Goal: Task Accomplishment & Management: Manage account settings

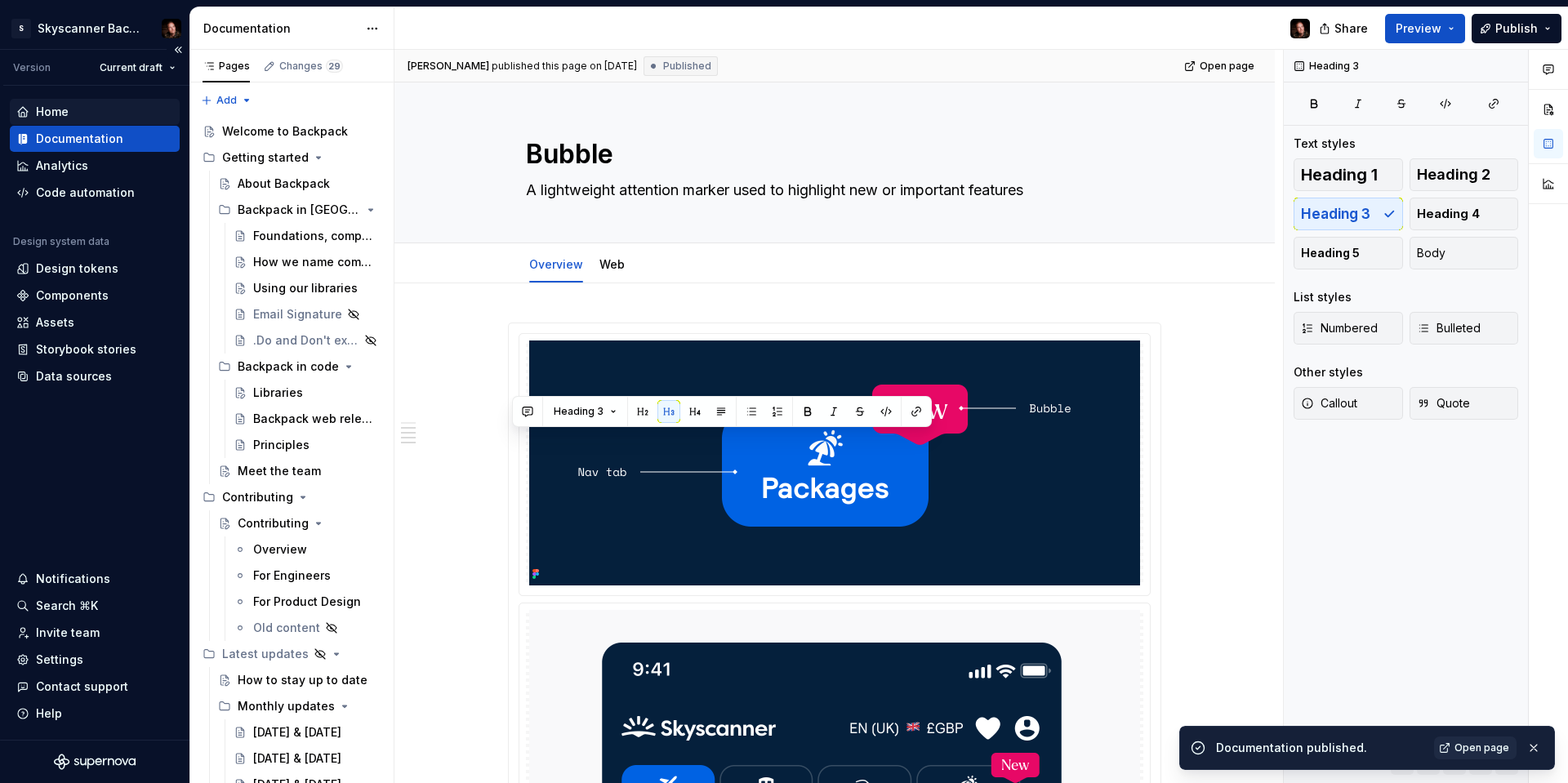
scroll to position [1031, 0]
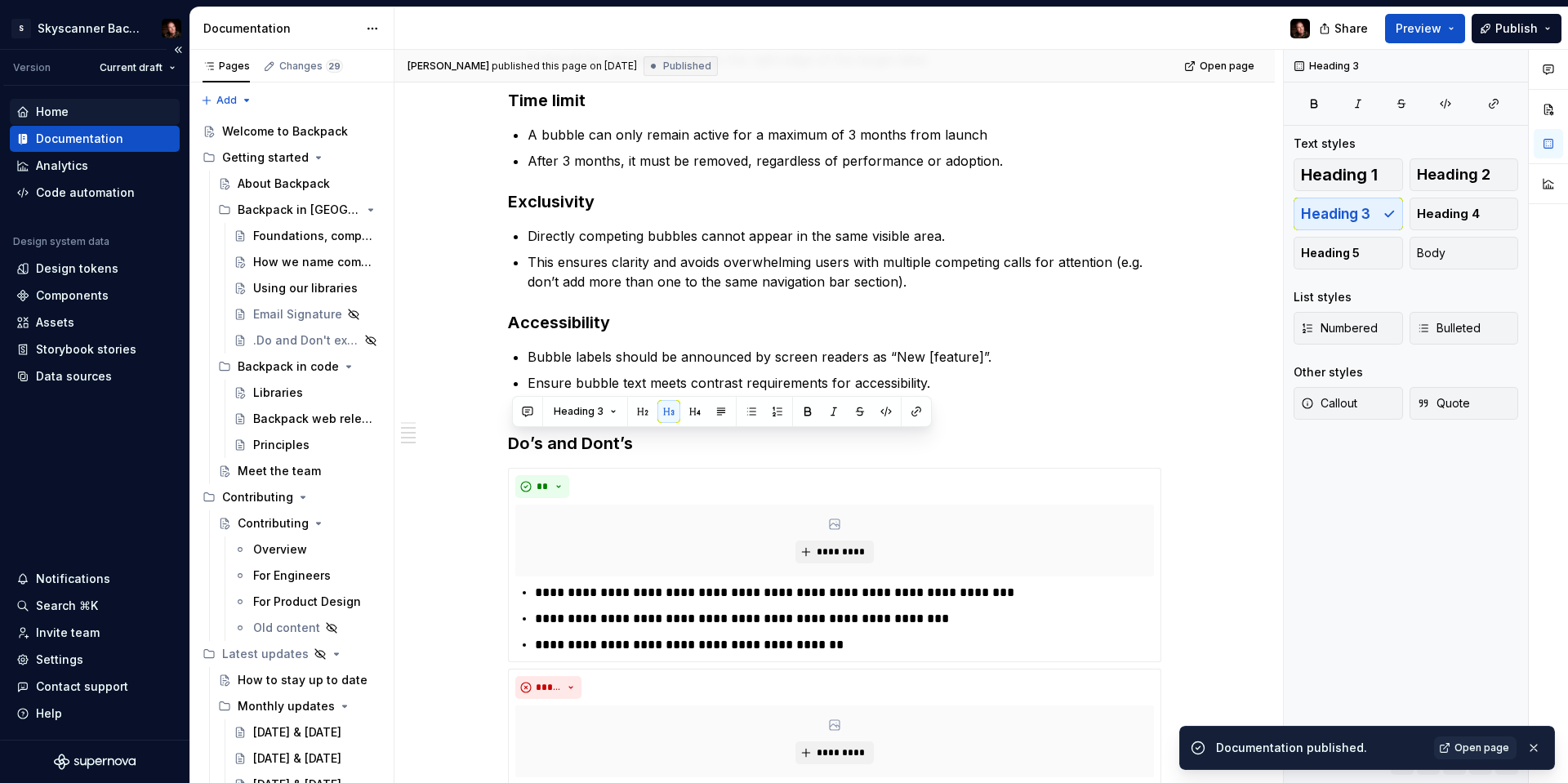
click at [53, 105] on div "Home" at bounding box center [52, 111] width 33 height 16
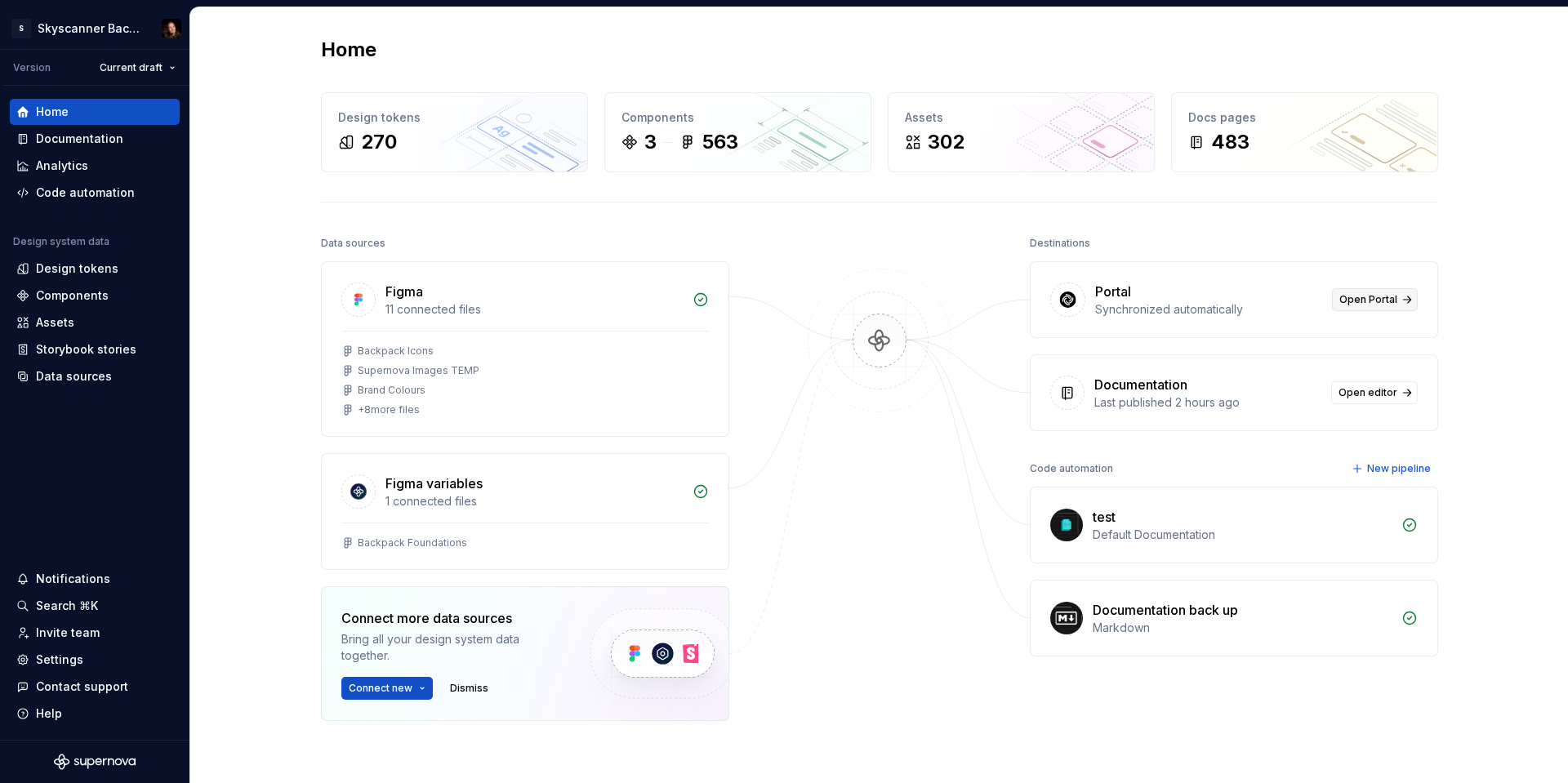
click at [1390, 298] on span "Open Portal" at bounding box center [1369, 299] width 58 height 13
click at [55, 657] on div "Settings" at bounding box center [59, 659] width 47 height 16
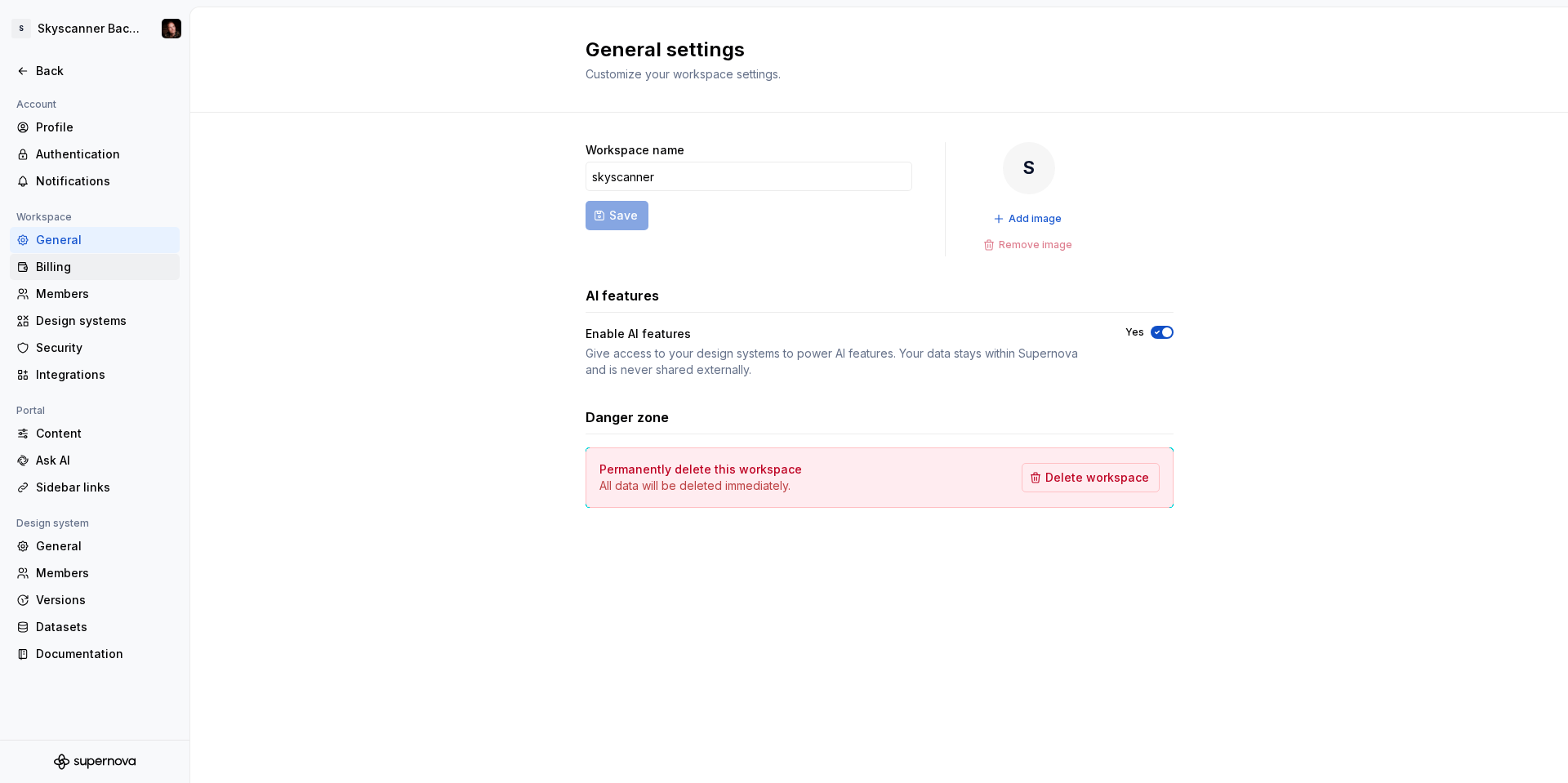
click at [74, 267] on div "Billing" at bounding box center [105, 266] width 137 height 16
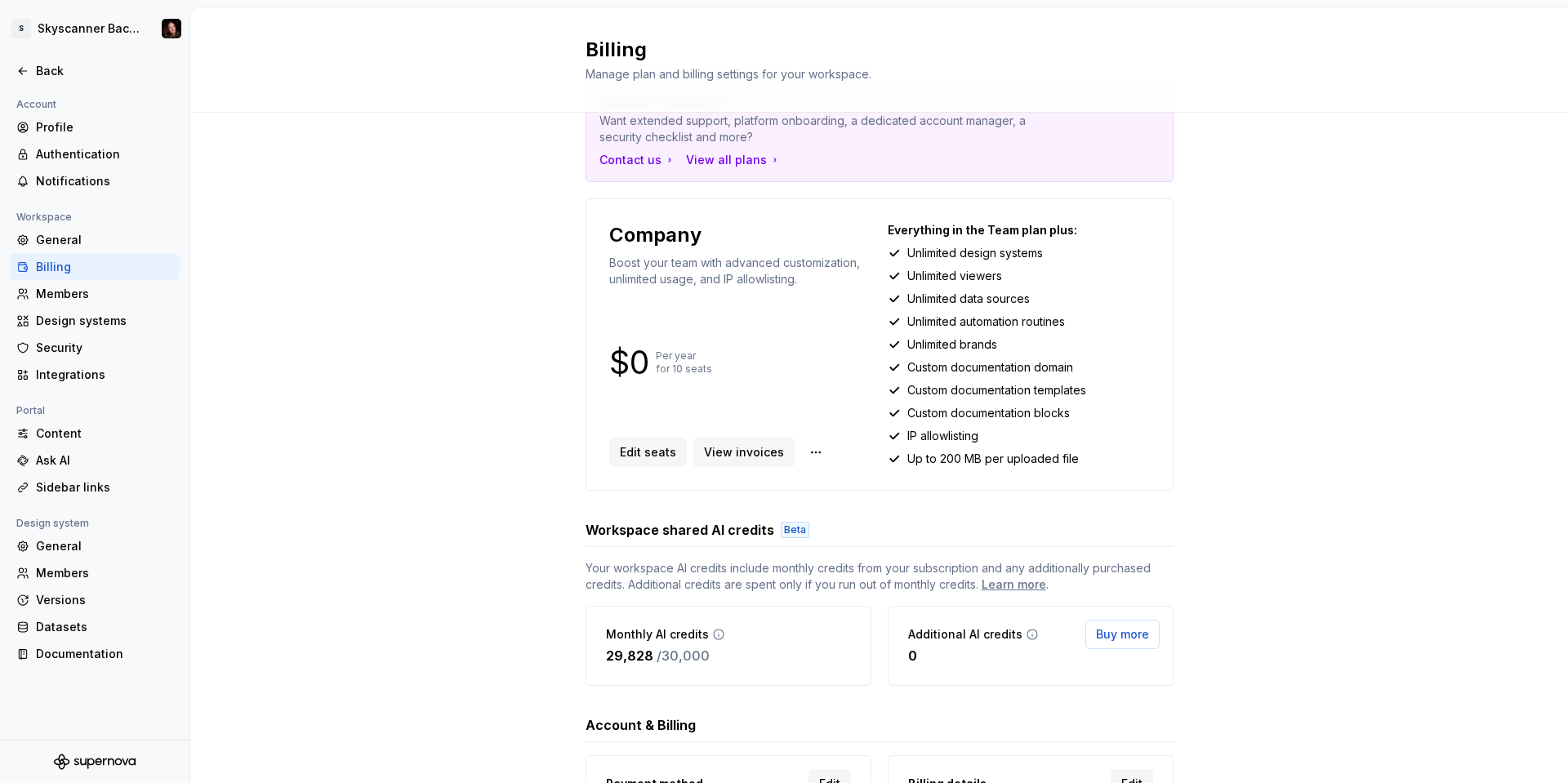
scroll to position [65, 0]
click at [80, 463] on div "Ask AI" at bounding box center [105, 460] width 137 height 16
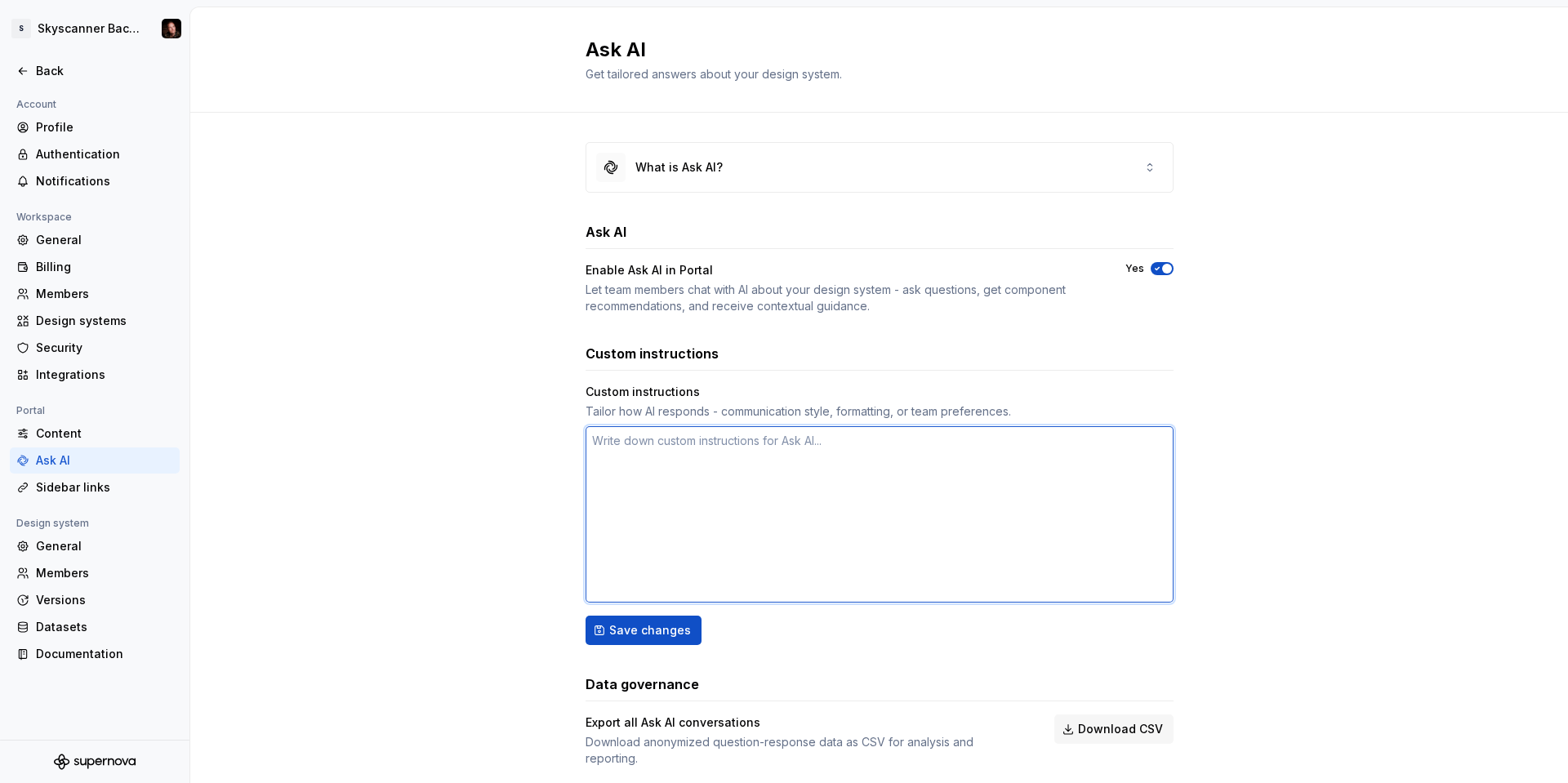
click at [901, 457] on textarea at bounding box center [879, 514] width 588 height 176
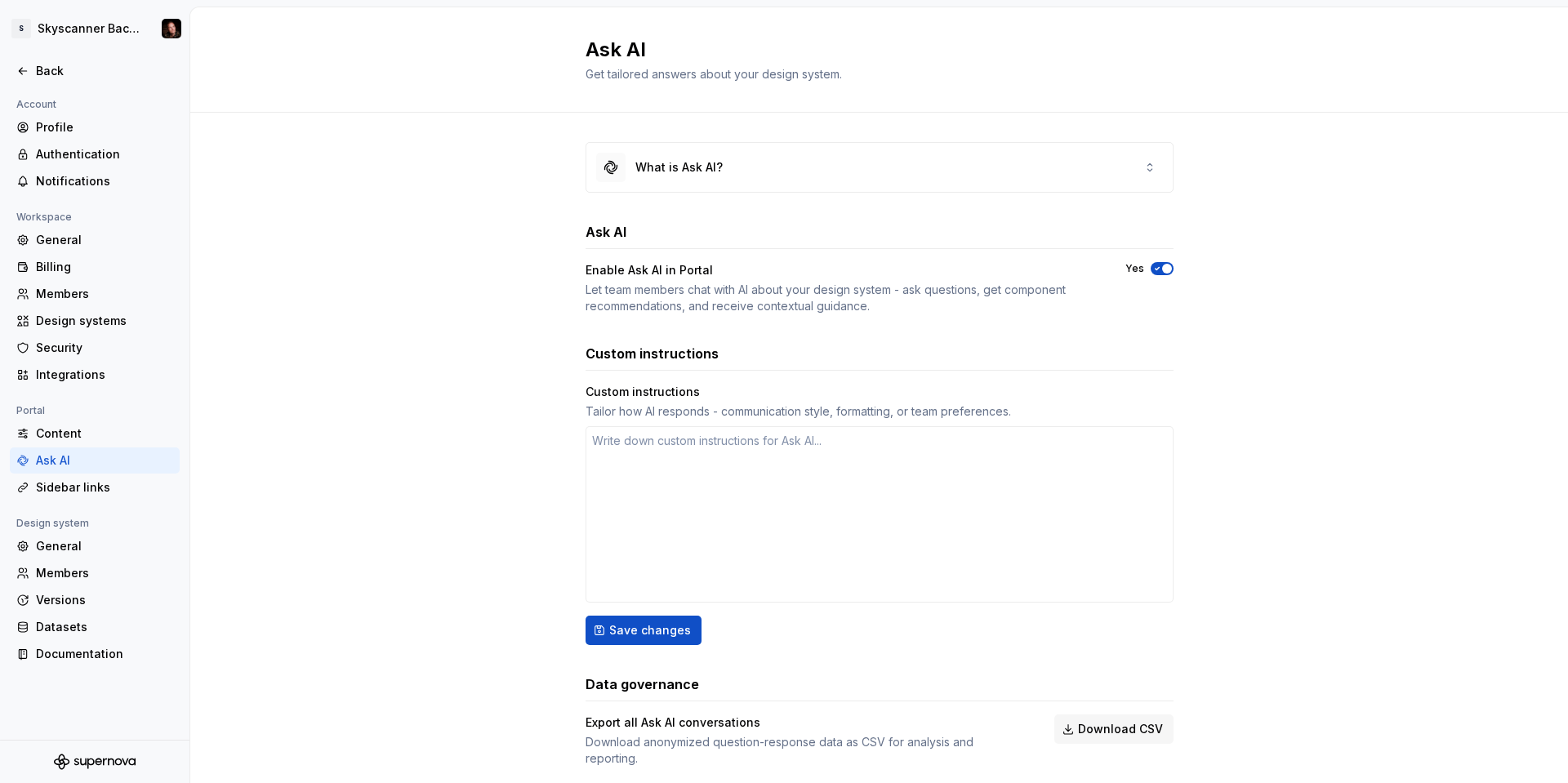
click at [439, 389] on div "What is Ask AI? Ask AI Enable Ask AI in Portal Let team members chat with AI ab…" at bounding box center [879, 470] width 1377 height 716
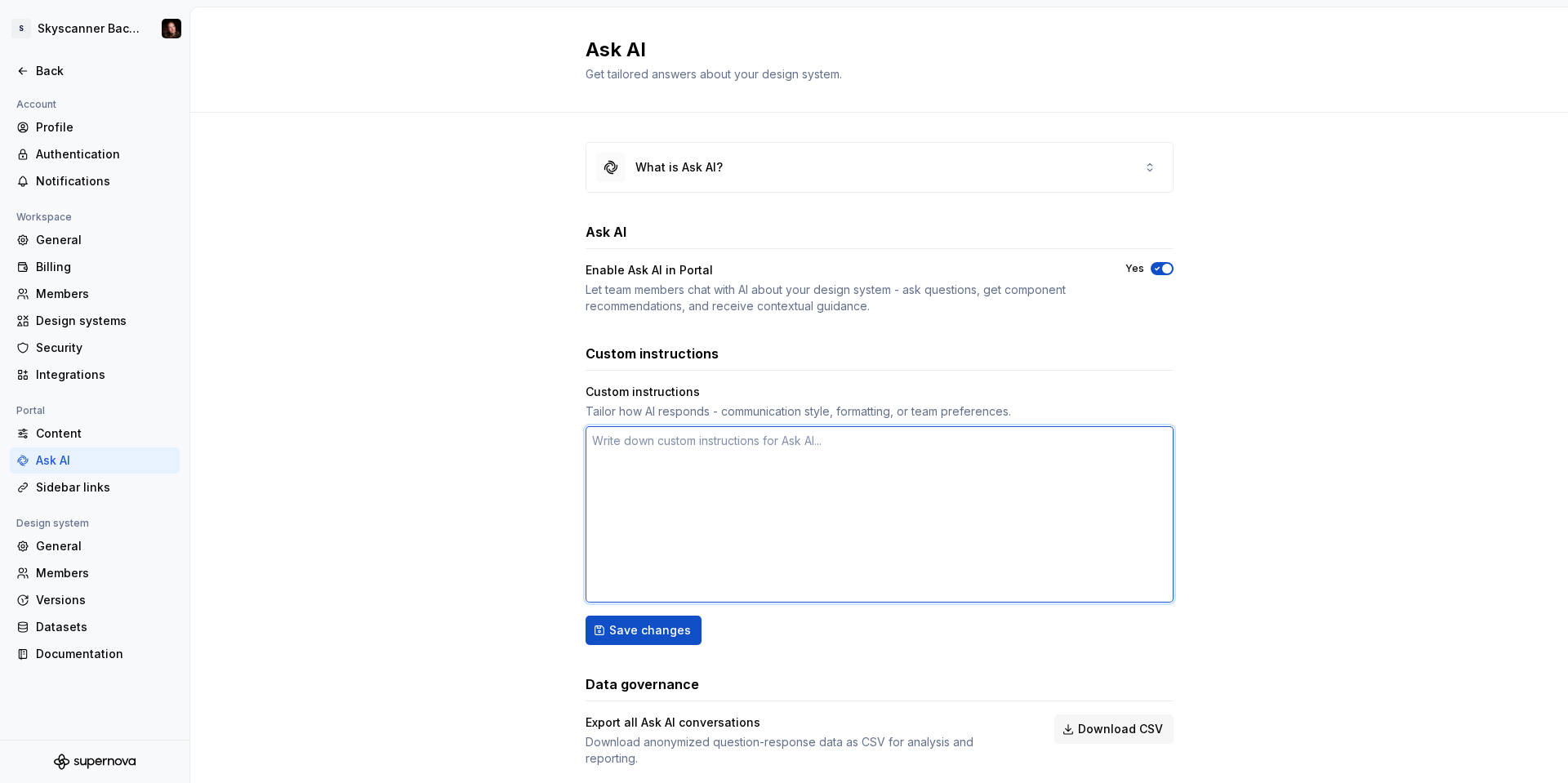
click at [672, 452] on textarea at bounding box center [879, 514] width 588 height 176
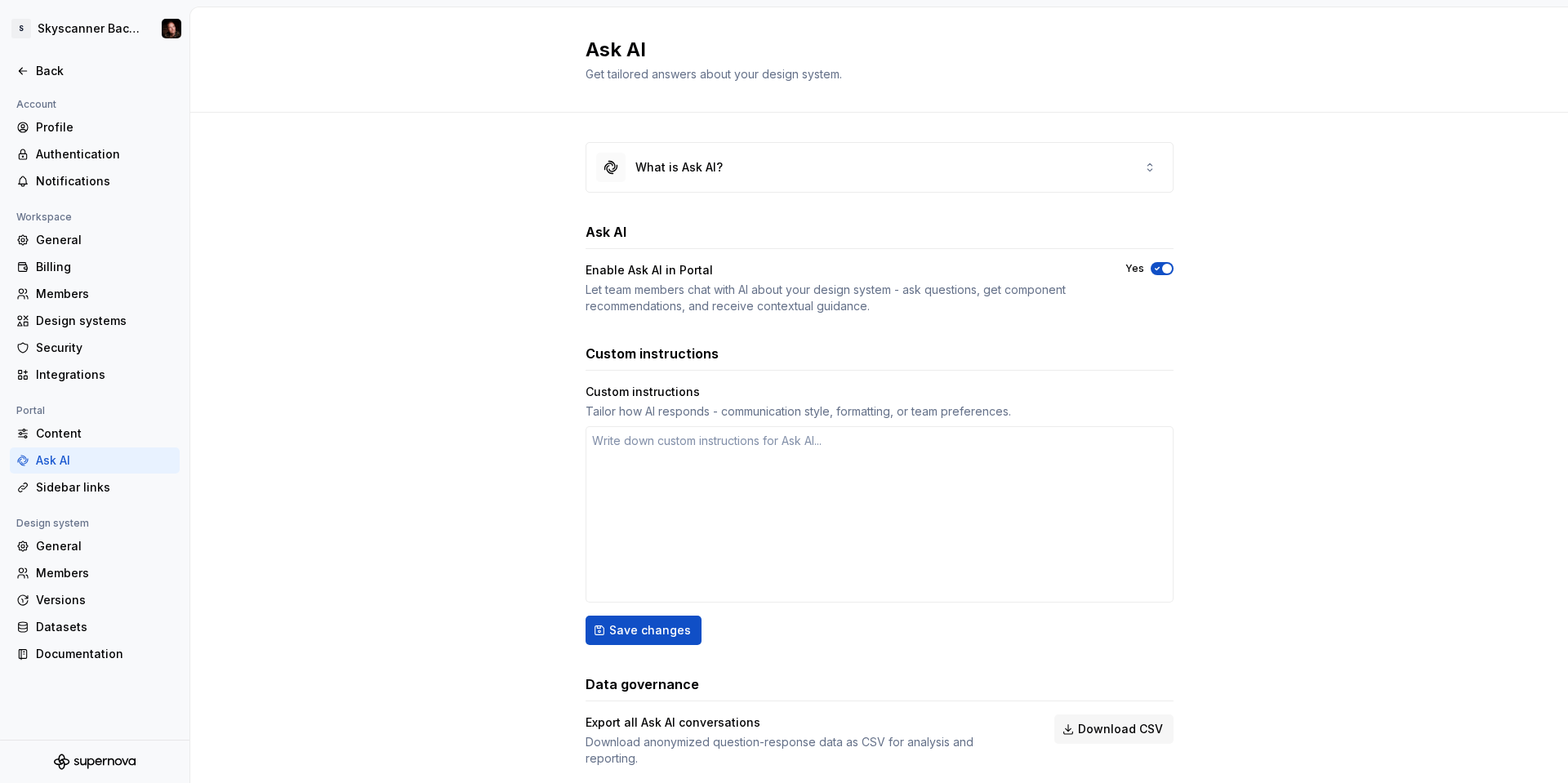
click at [649, 400] on div "Custom instructions" at bounding box center [879, 392] width 588 height 16
click at [619, 452] on textarea at bounding box center [879, 514] width 588 height 176
click at [508, 389] on div "What is Ask AI? Ask AI Enable Ask AI in Portal Let team members chat with AI ab…" at bounding box center [879, 470] width 1377 height 716
click at [766, 442] on textarea at bounding box center [879, 514] width 588 height 176
click at [1259, 441] on div "What is Ask AI? Ask AI Enable Ask AI in Portal Let team members chat with AI ab…" at bounding box center [879, 470] width 1377 height 716
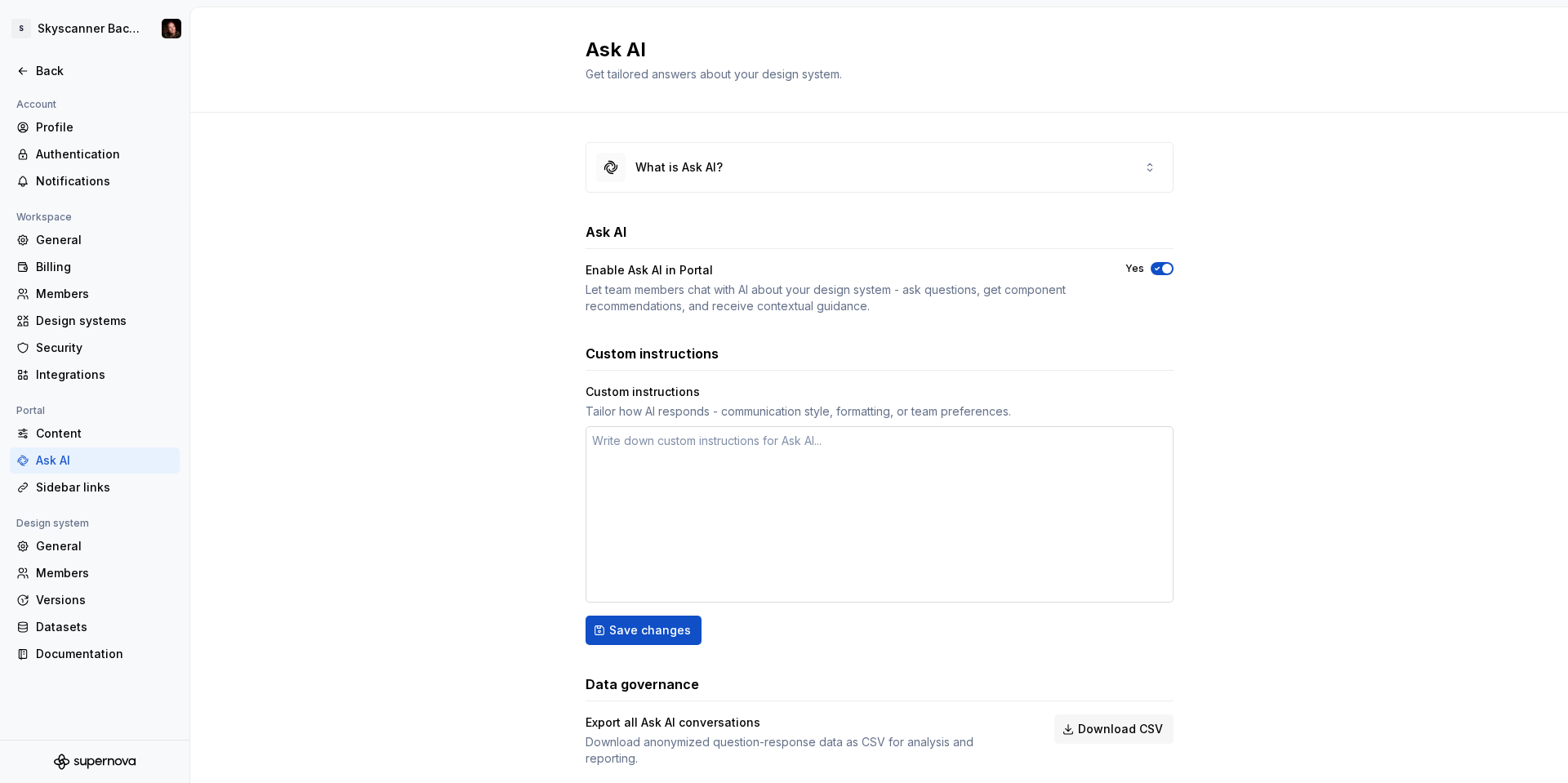
click at [902, 458] on textarea at bounding box center [879, 514] width 588 height 176
click at [1257, 447] on div "What is Ask AI? Ask AI Enable Ask AI in Portal Let team members chat with AI ab…" at bounding box center [879, 470] width 1377 height 716
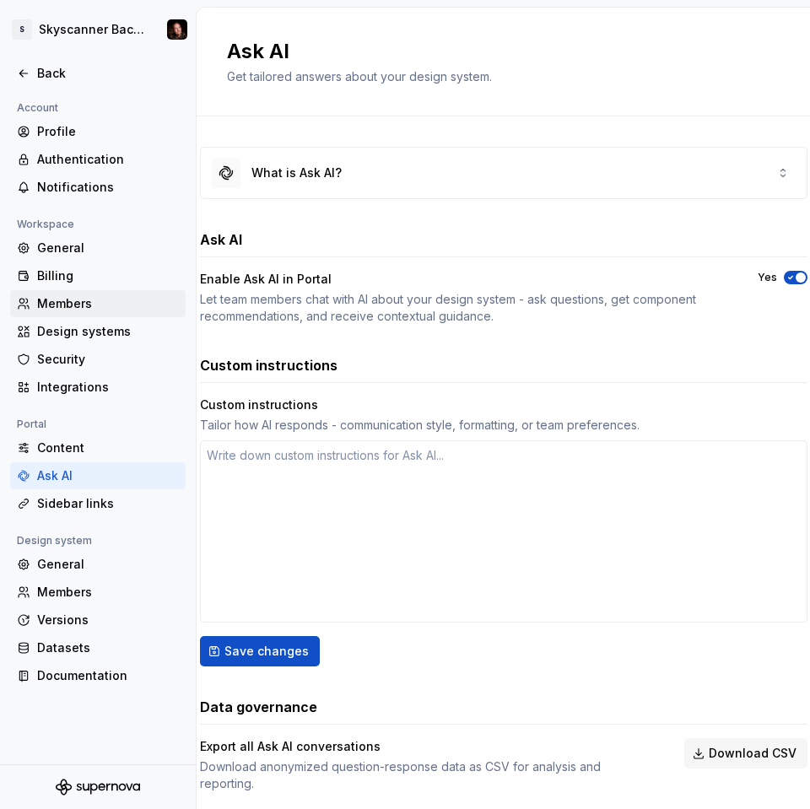
click at [65, 301] on div "Members" at bounding box center [108, 303] width 142 height 17
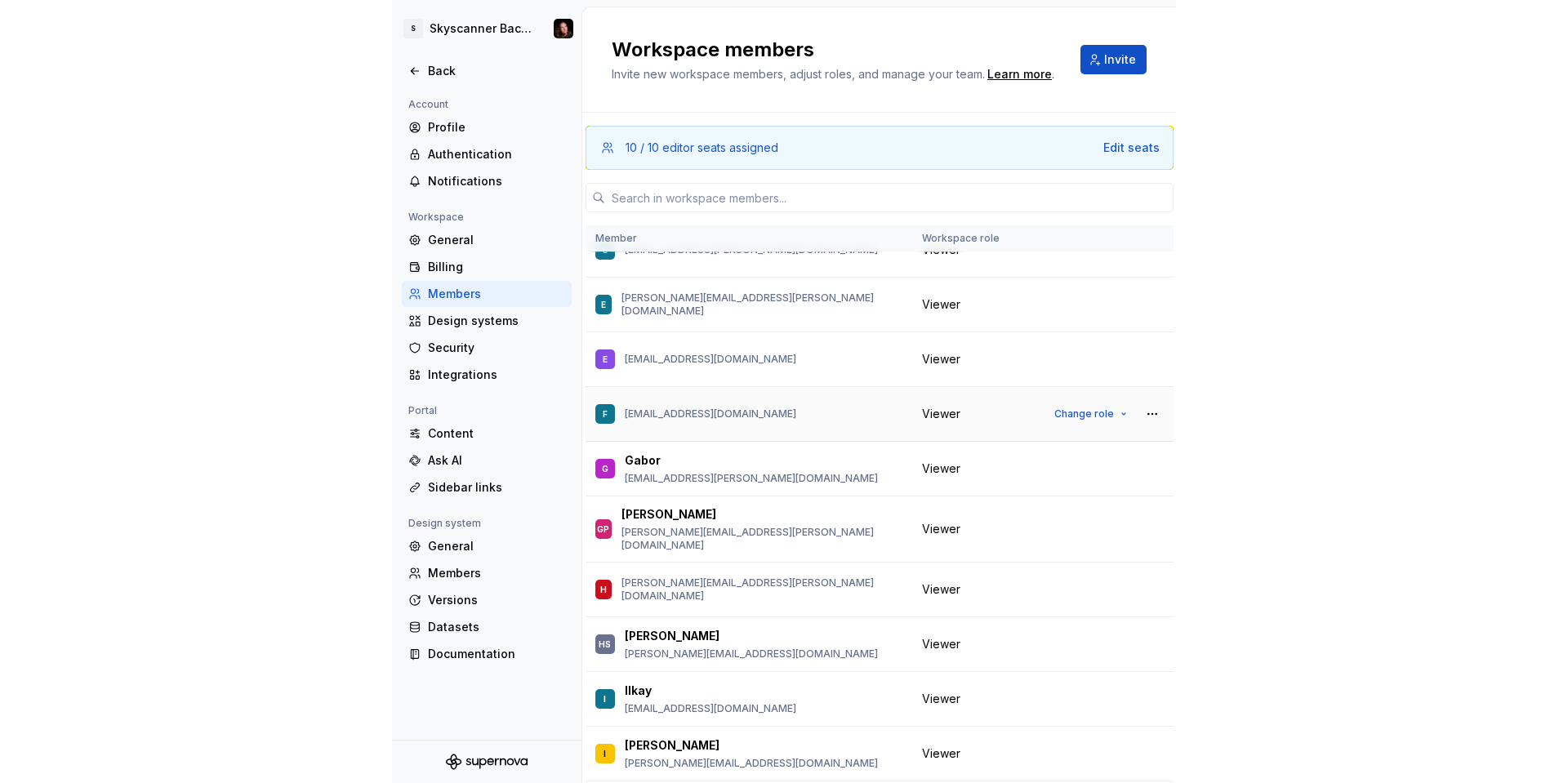
scroll to position [678, 0]
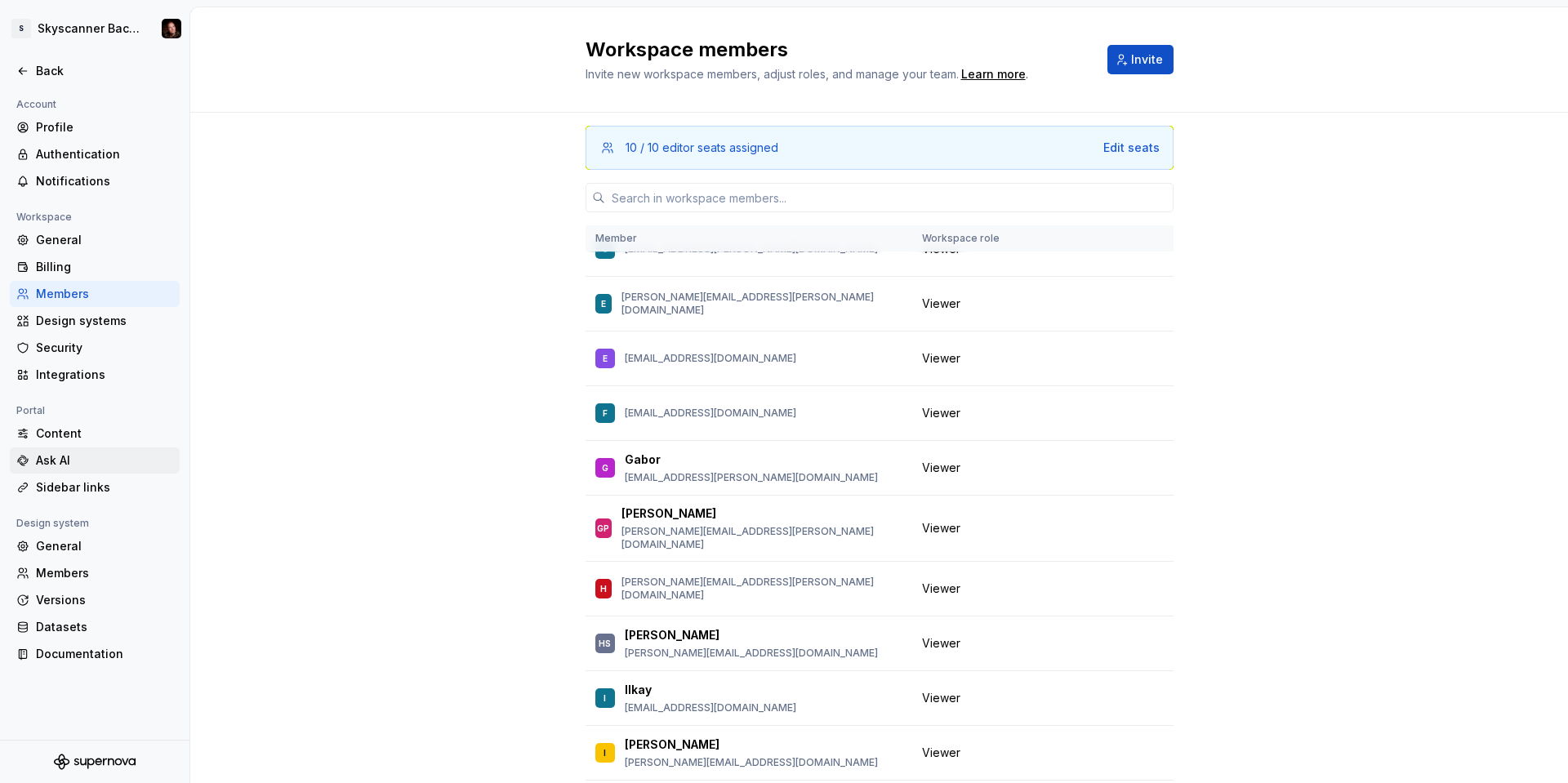
click at [51, 455] on div "Ask AI" at bounding box center [105, 460] width 137 height 16
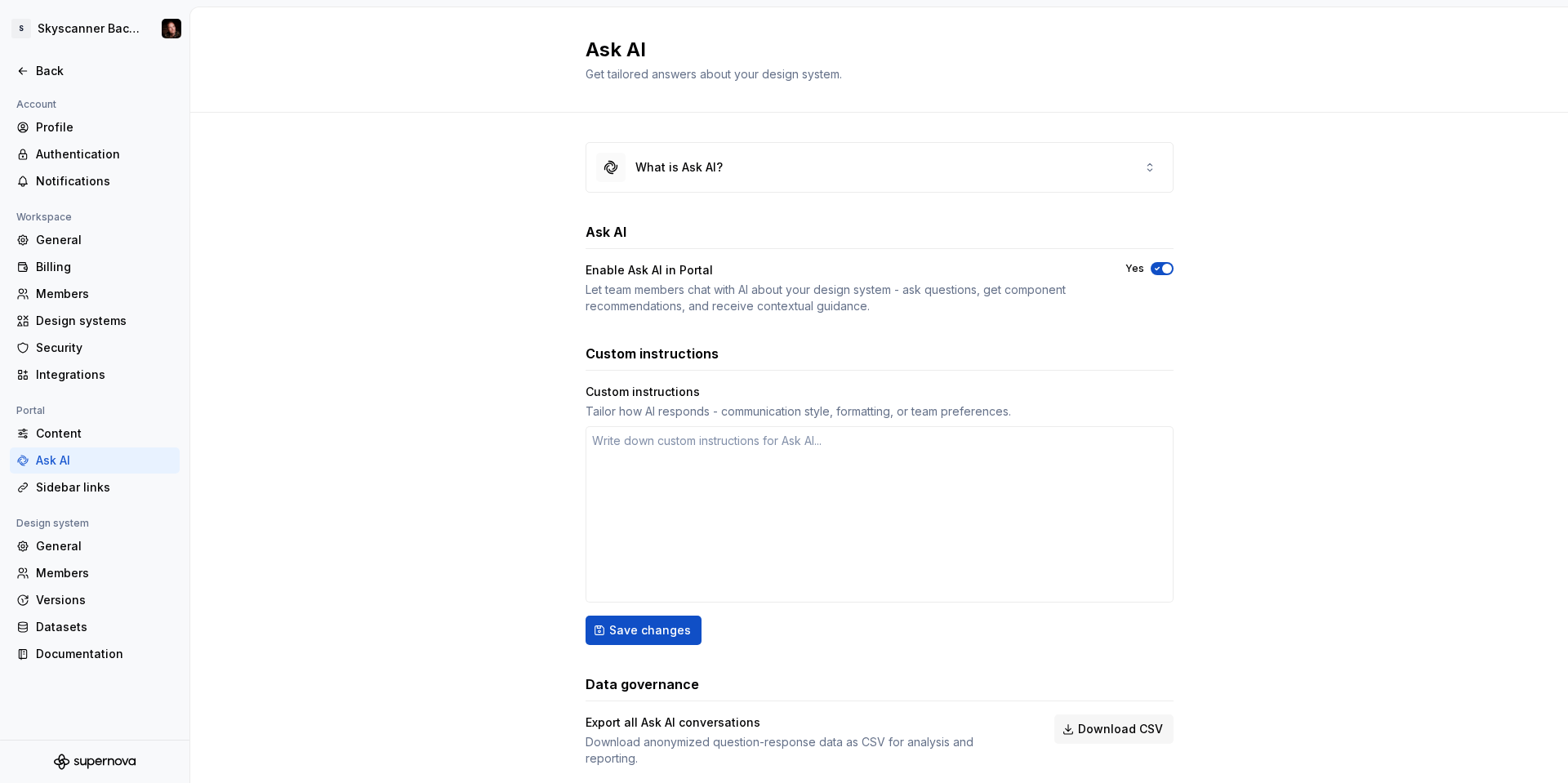
type textarea "*"
